Goal: Transaction & Acquisition: Book appointment/travel/reservation

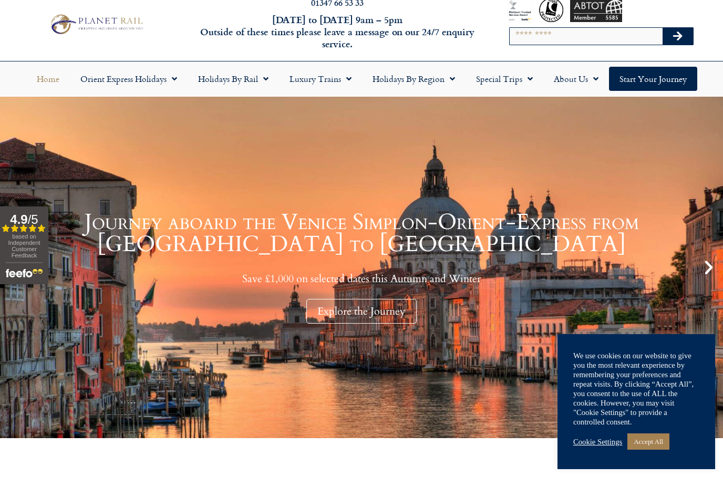
scroll to position [34, 0]
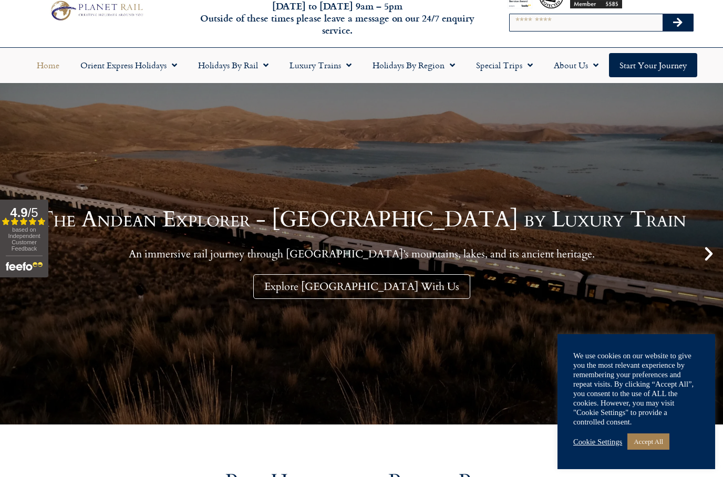
click at [100, 69] on link "Orient Express Holidays" at bounding box center [129, 65] width 118 height 24
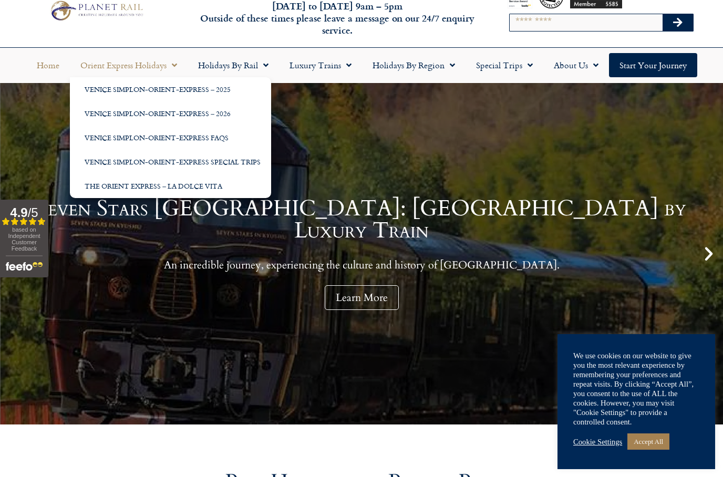
click at [111, 118] on link "Venice Simplon-Orient-Express – 2026" at bounding box center [170, 113] width 201 height 24
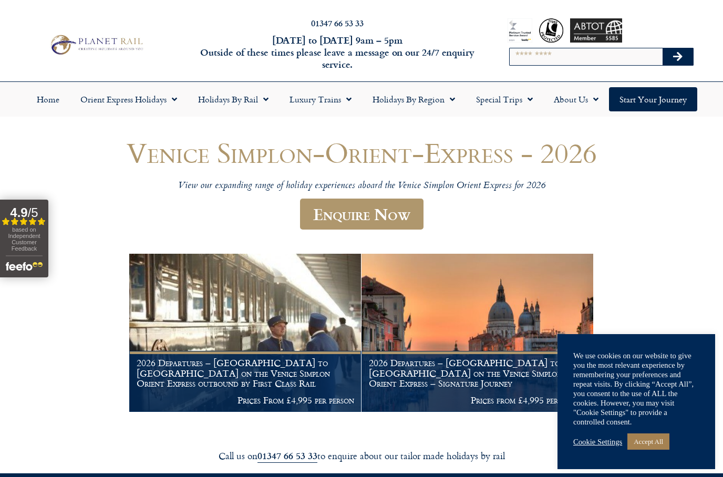
click at [656, 444] on link "Accept All" at bounding box center [648, 441] width 42 height 16
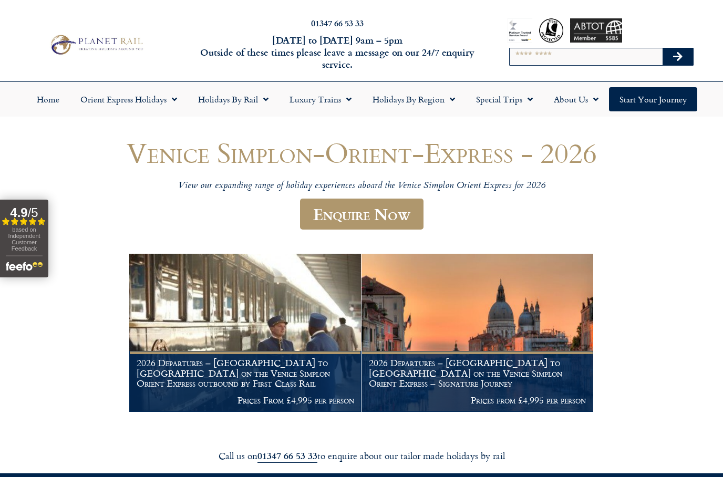
click at [101, 99] on link "Orient Express Holidays" at bounding box center [129, 99] width 118 height 24
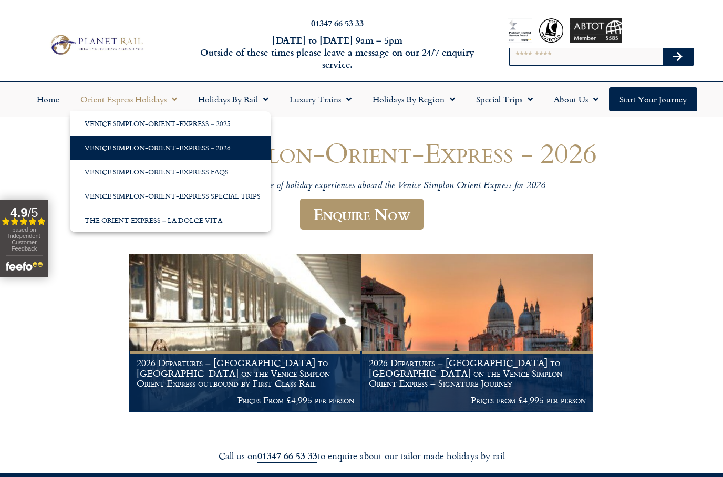
click at [136, 199] on link "Venice Simplon-Orient-Express Special Trips" at bounding box center [170, 196] width 201 height 24
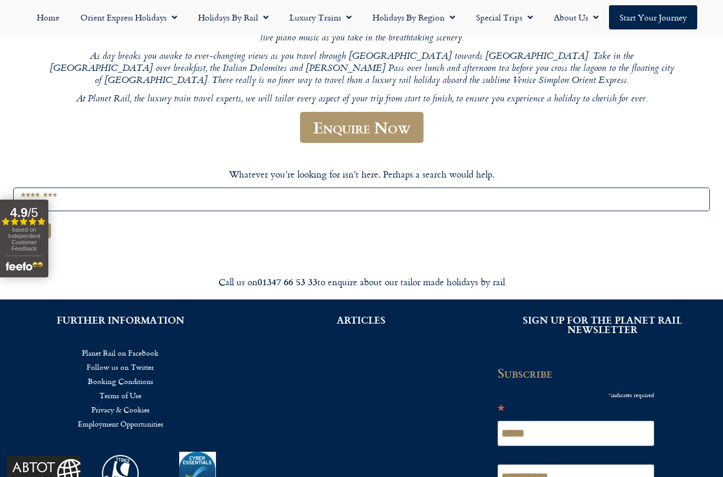
click at [108, 187] on input "Search for:" at bounding box center [361, 199] width 696 height 24
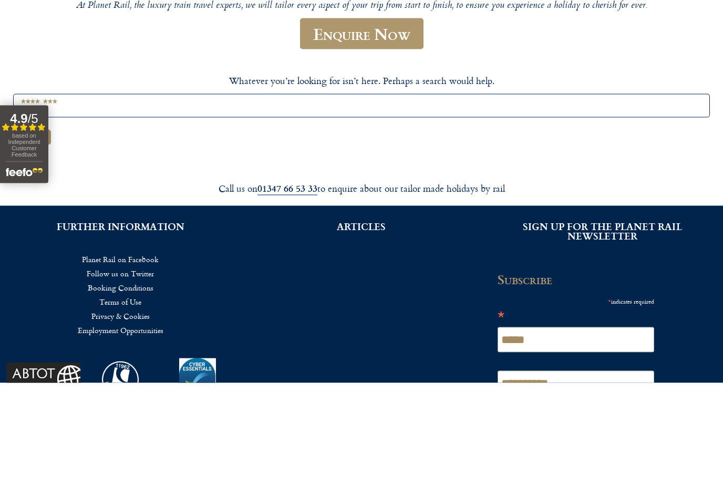
click at [633, 52] on div "Venice Simplon Orient Express Special Holidays Browse our exclusive special off…" at bounding box center [361, 47] width 696 height 384
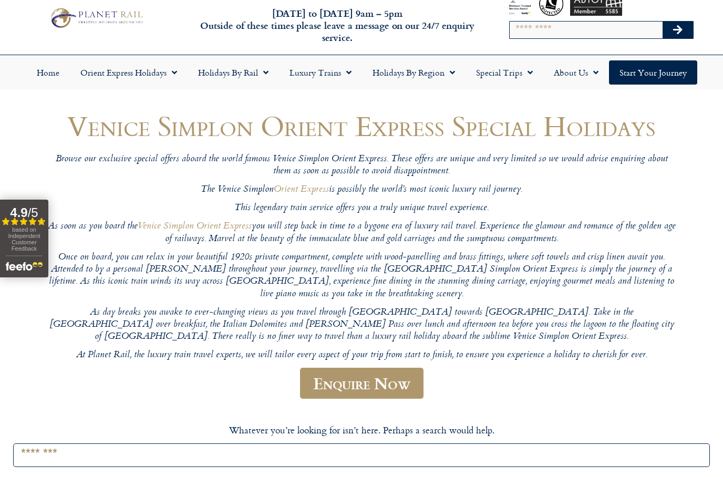
scroll to position [0, 0]
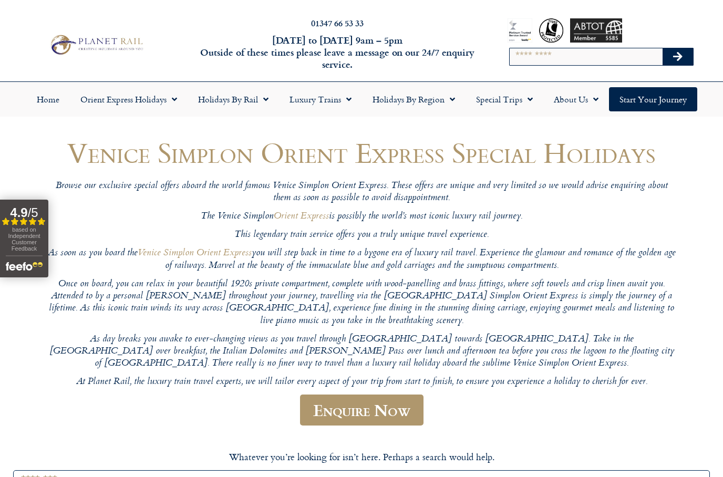
click at [226, 103] on link "Holidays by Rail" at bounding box center [232, 99] width 91 height 24
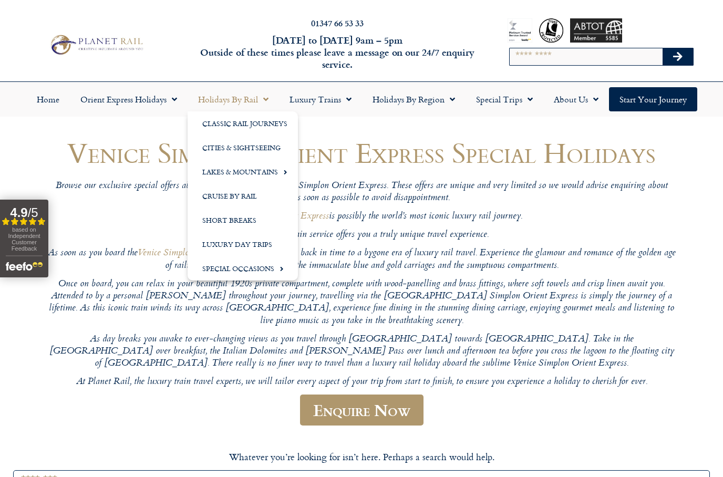
click at [128, 109] on link "Orient Express Holidays" at bounding box center [129, 99] width 118 height 24
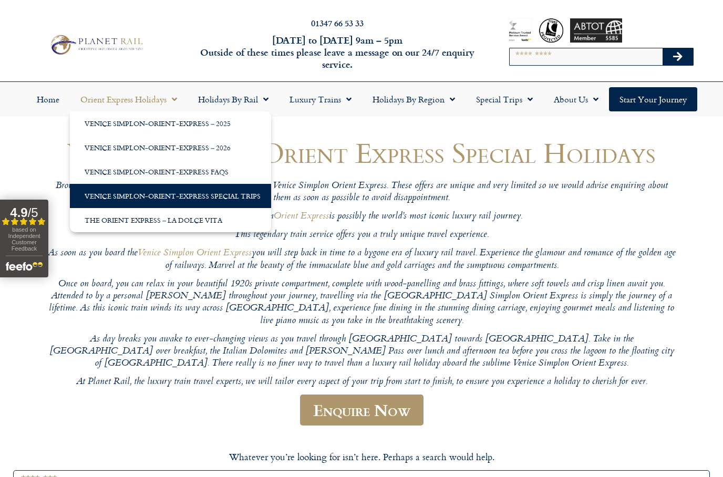
click at [107, 226] on link "The Orient Express – La Dolce Vita" at bounding box center [170, 220] width 201 height 24
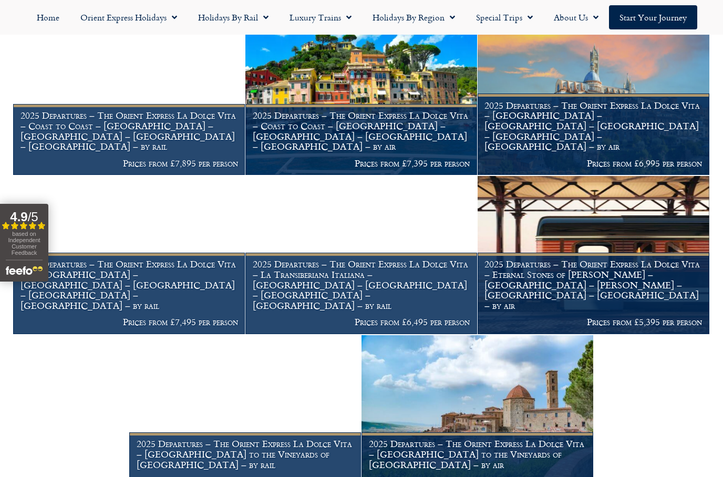
scroll to position [1036, 0]
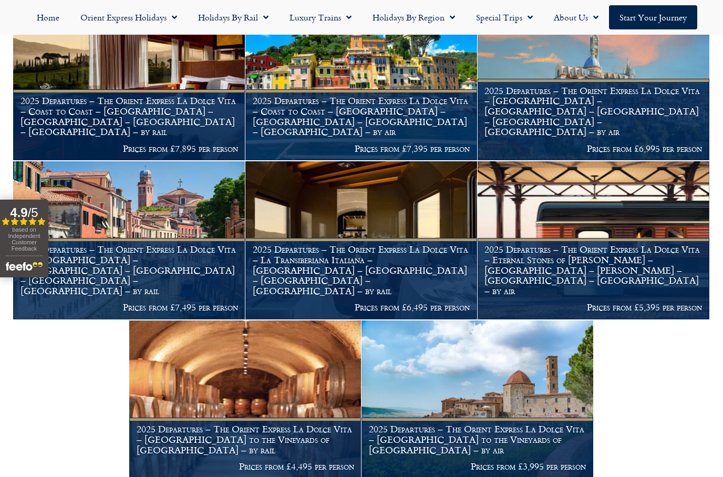
click at [62, 117] on h1 "2025 Departures – The Orient Express La Dolce Vita – Coast to Coast – Rome – Ve…" at bounding box center [128, 116] width 217 height 41
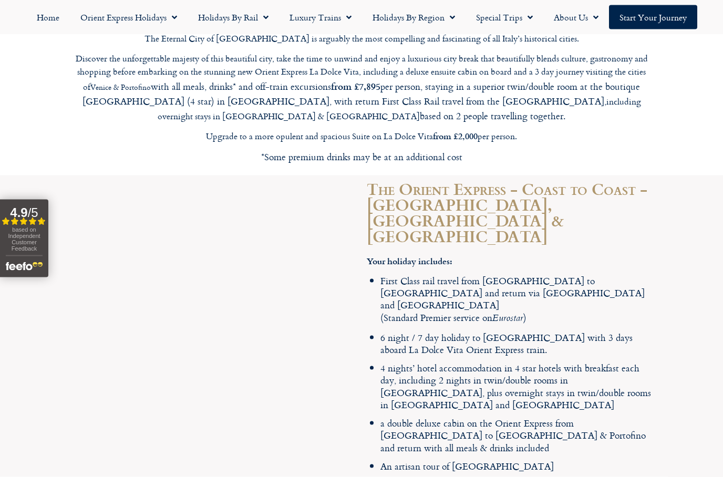
scroll to position [2216, 0]
